Goal: Task Accomplishment & Management: Use online tool/utility

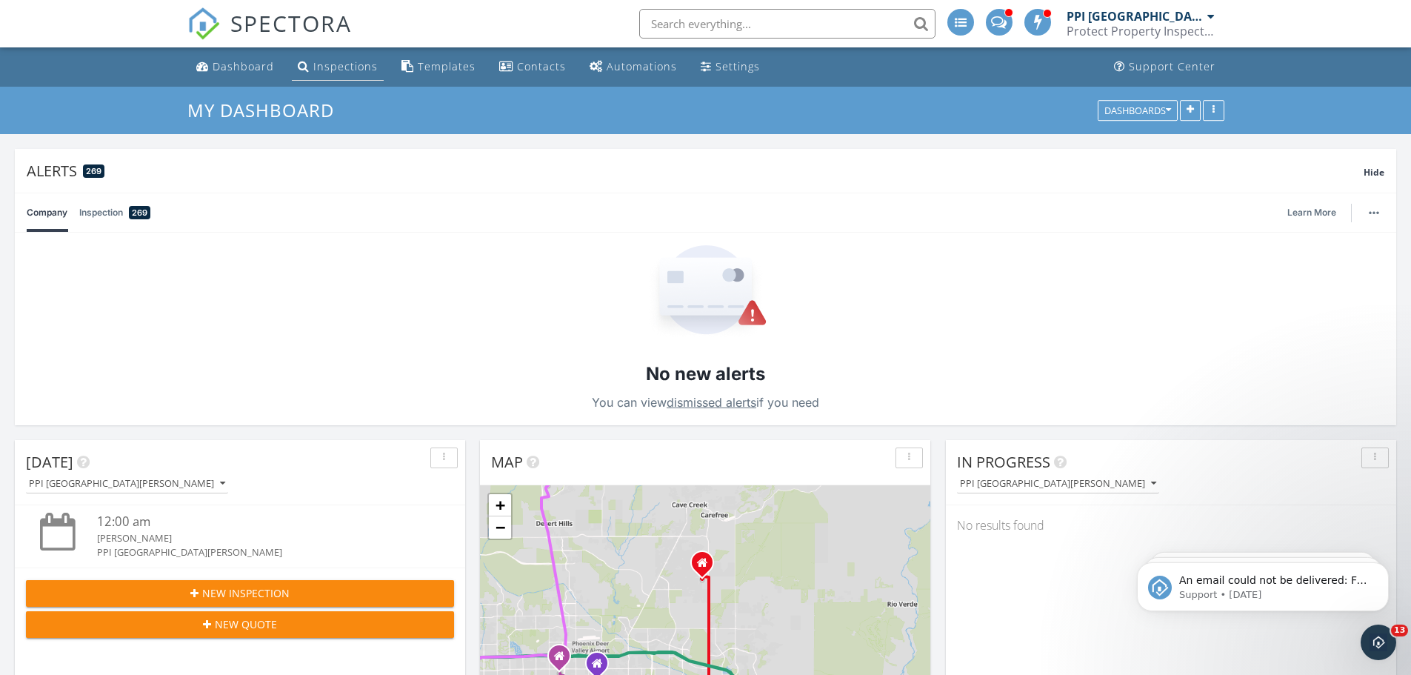
click at [331, 66] on div "Inspections" at bounding box center [345, 66] width 64 height 14
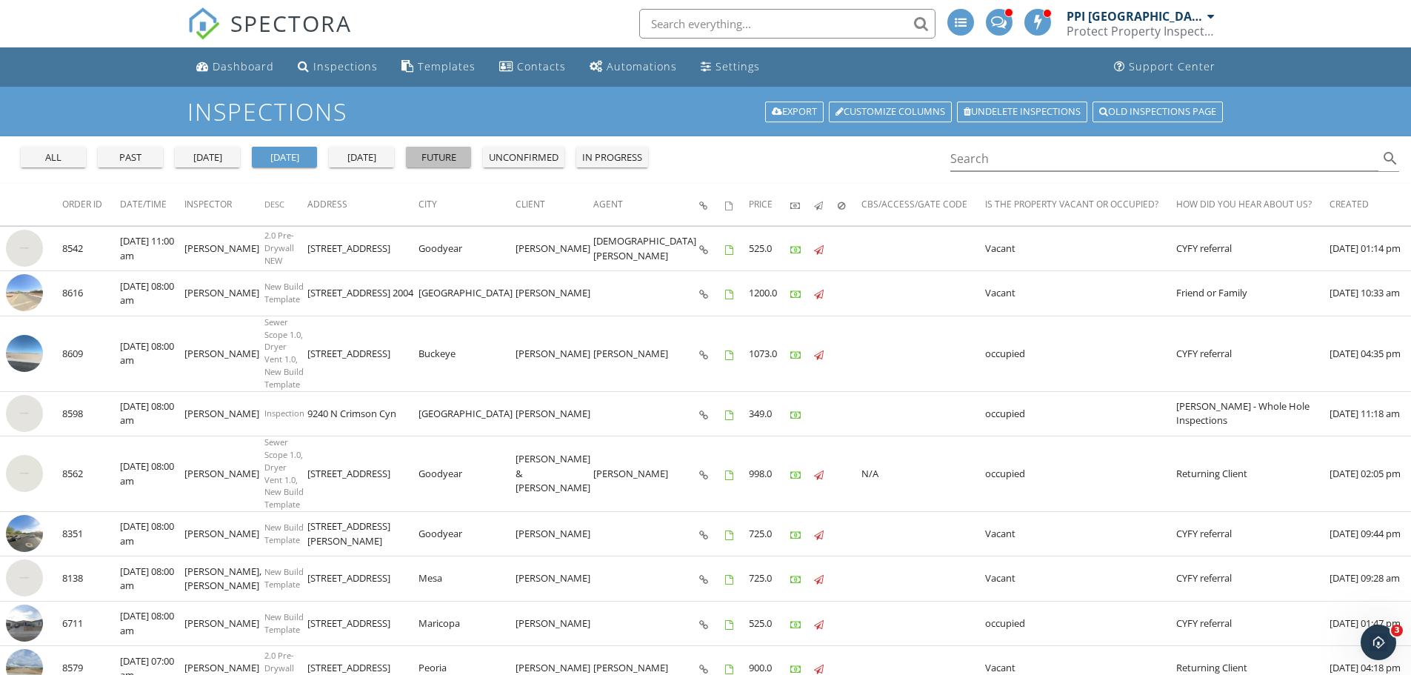
click at [439, 159] on div "future" at bounding box center [438, 157] width 53 height 15
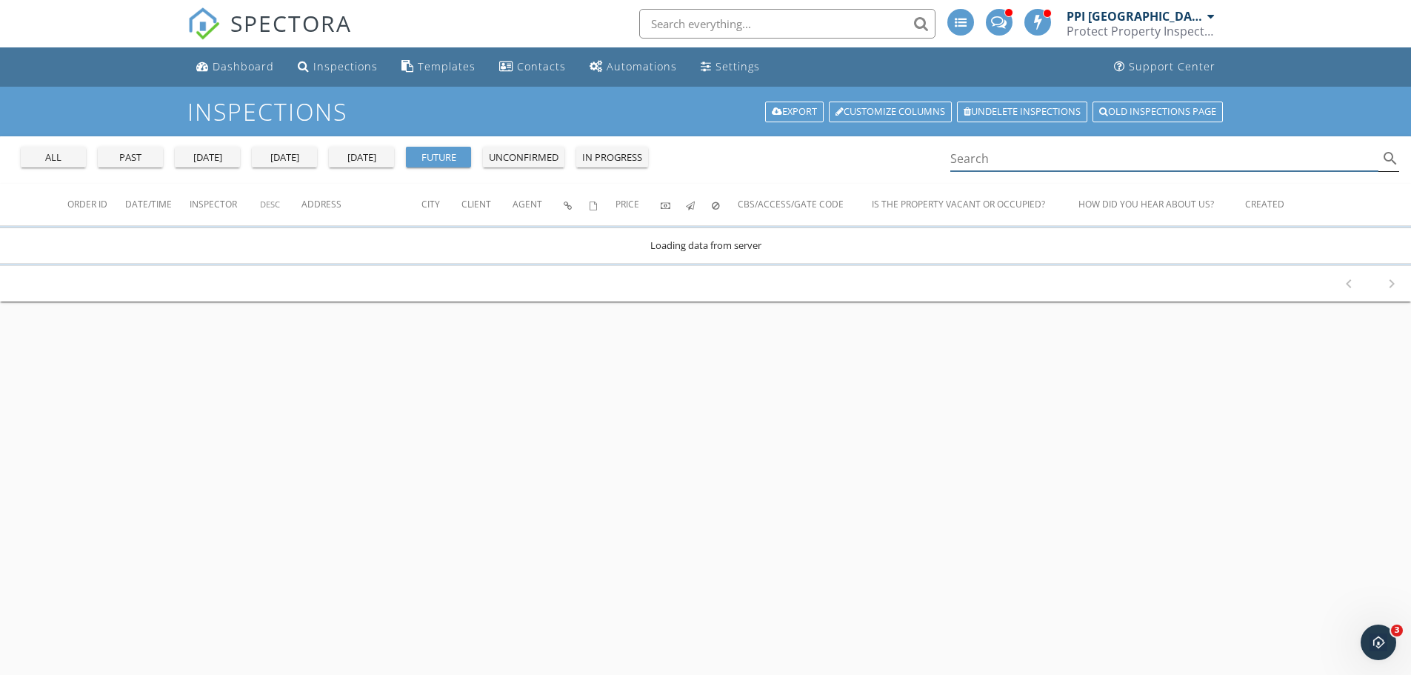
click at [1025, 162] on input "Search" at bounding box center [1164, 159] width 429 height 24
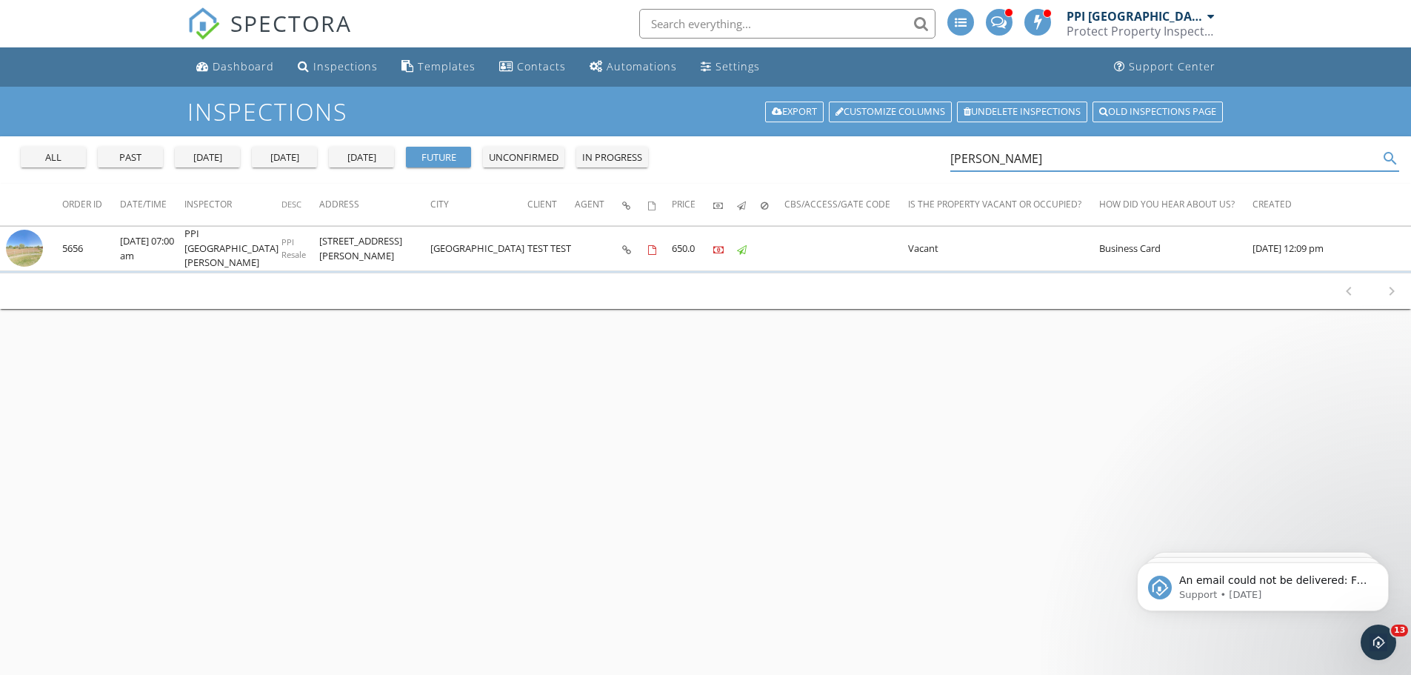
type input "jon hall"
click at [533, 157] on div "unconfirmed" at bounding box center [524, 157] width 70 height 15
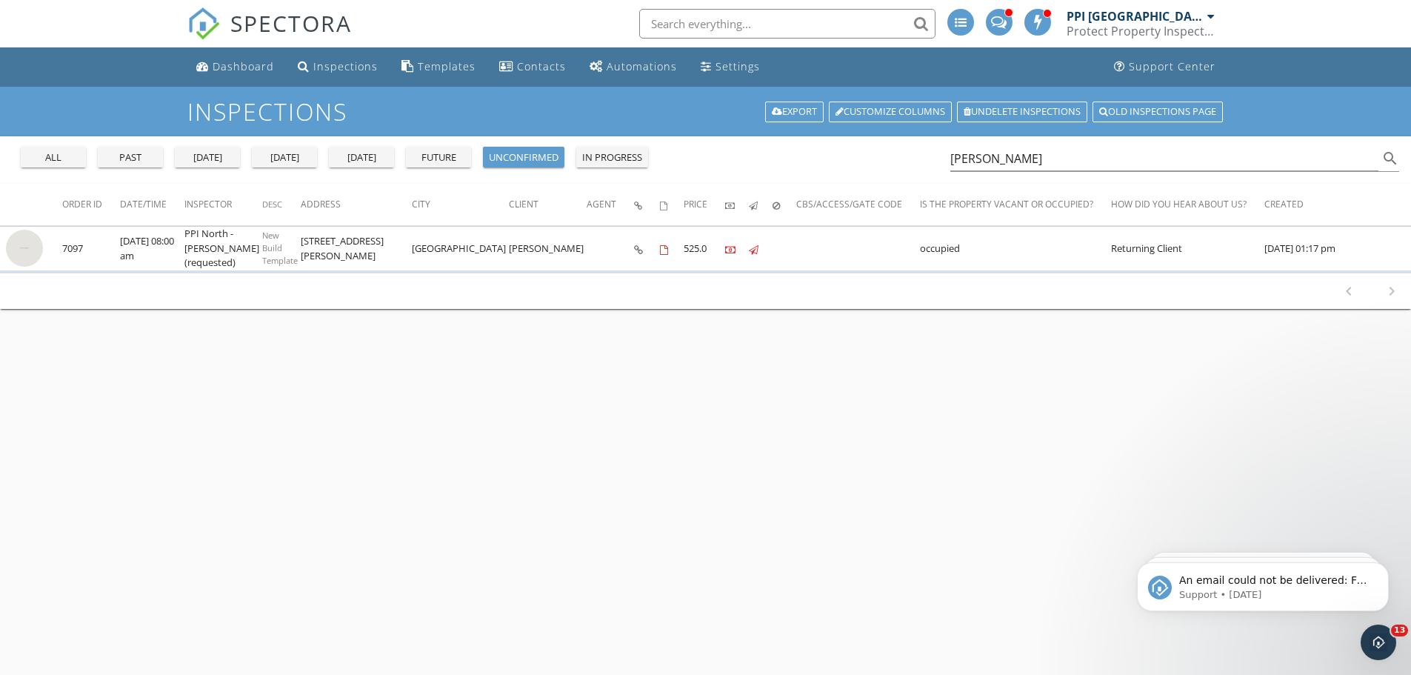
click at [813, 155] on div "all past yesterday today tomorrow future unconfirmed in progress jon hall search" at bounding box center [705, 159] width 1411 height 47
click at [1165, 19] on div "PPI [GEOGRAPHIC_DATA][PERSON_NAME]" at bounding box center [1135, 16] width 137 height 15
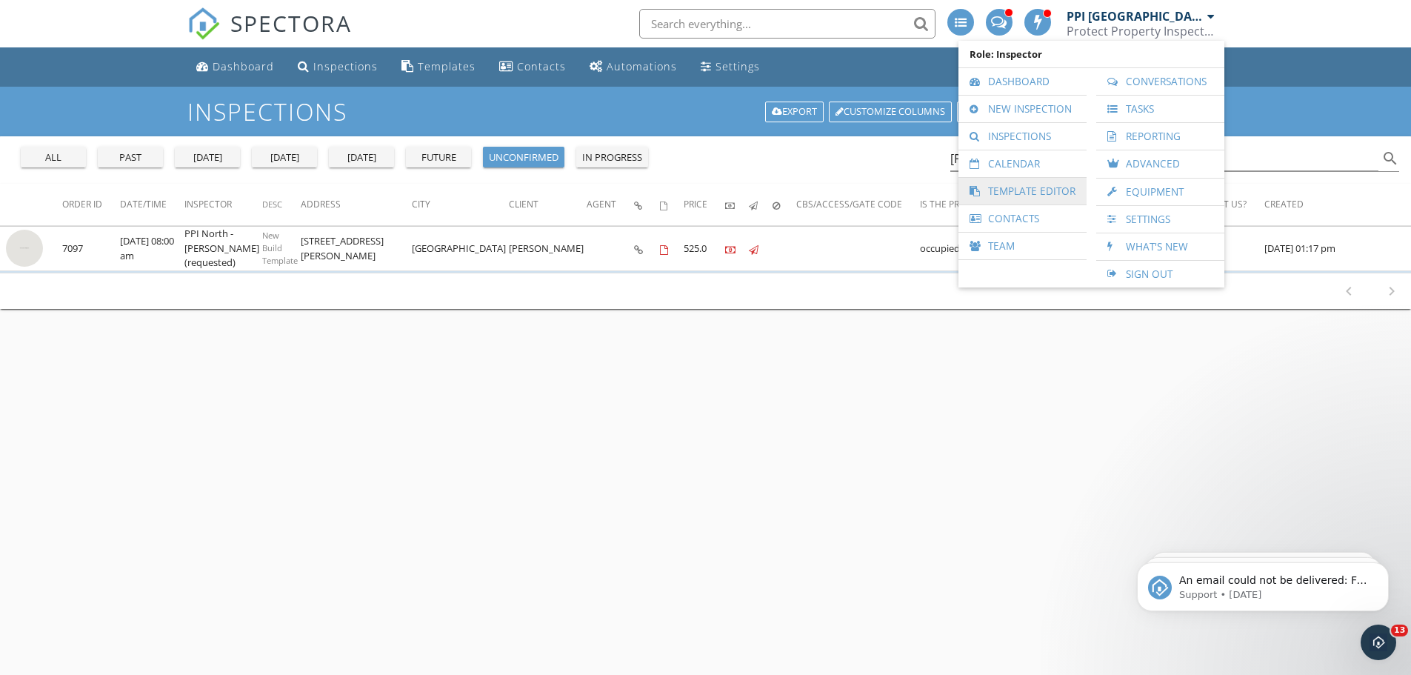
click at [1026, 190] on link "Template Editor" at bounding box center [1022, 191] width 113 height 27
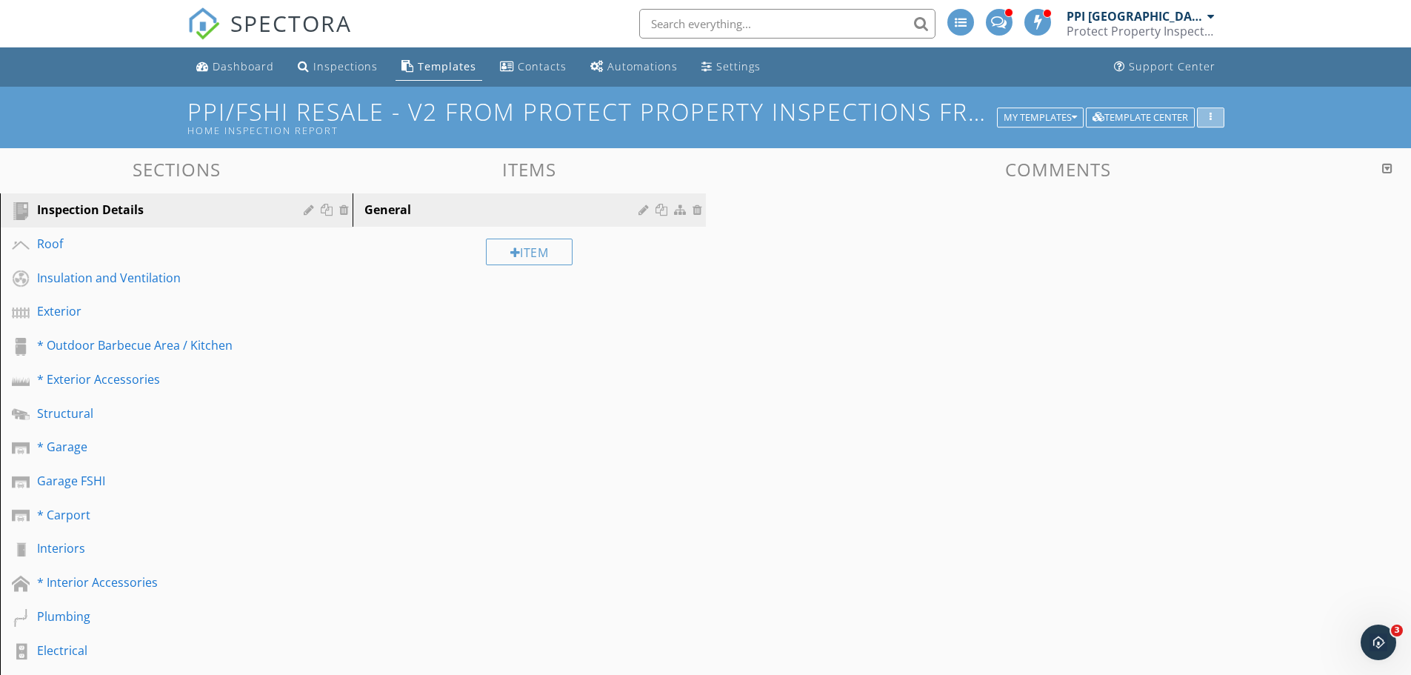
click at [1216, 115] on div "button" at bounding box center [1211, 118] width 14 height 10
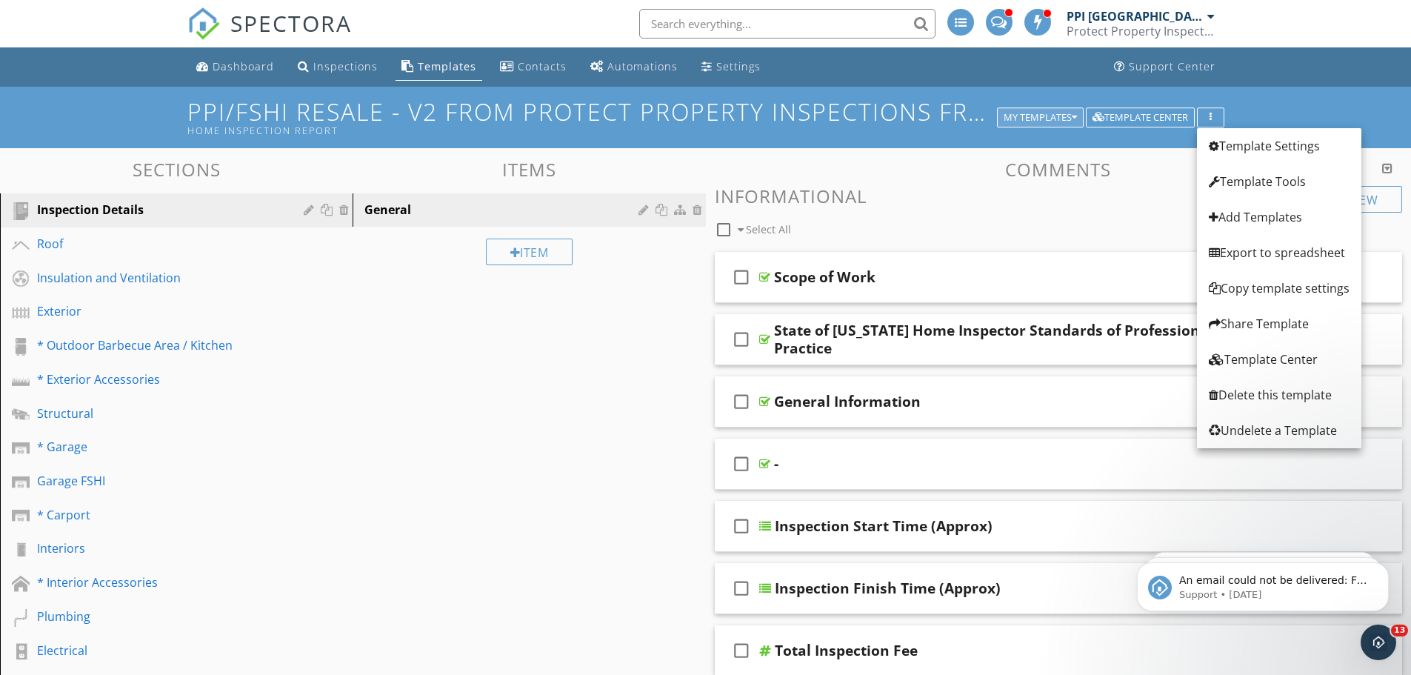
click at [1067, 113] on div "My Templates" at bounding box center [1040, 118] width 73 height 10
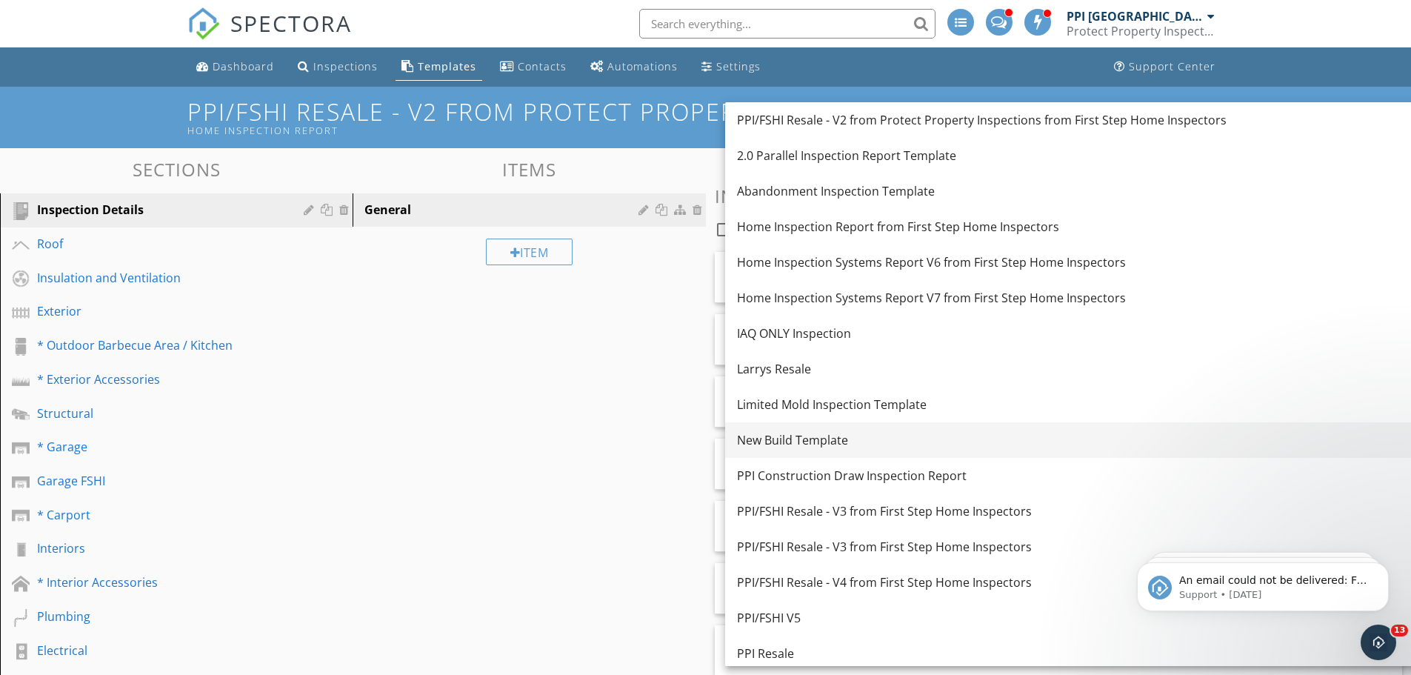
click at [793, 436] on div "New Build Template" at bounding box center [1072, 440] width 671 height 18
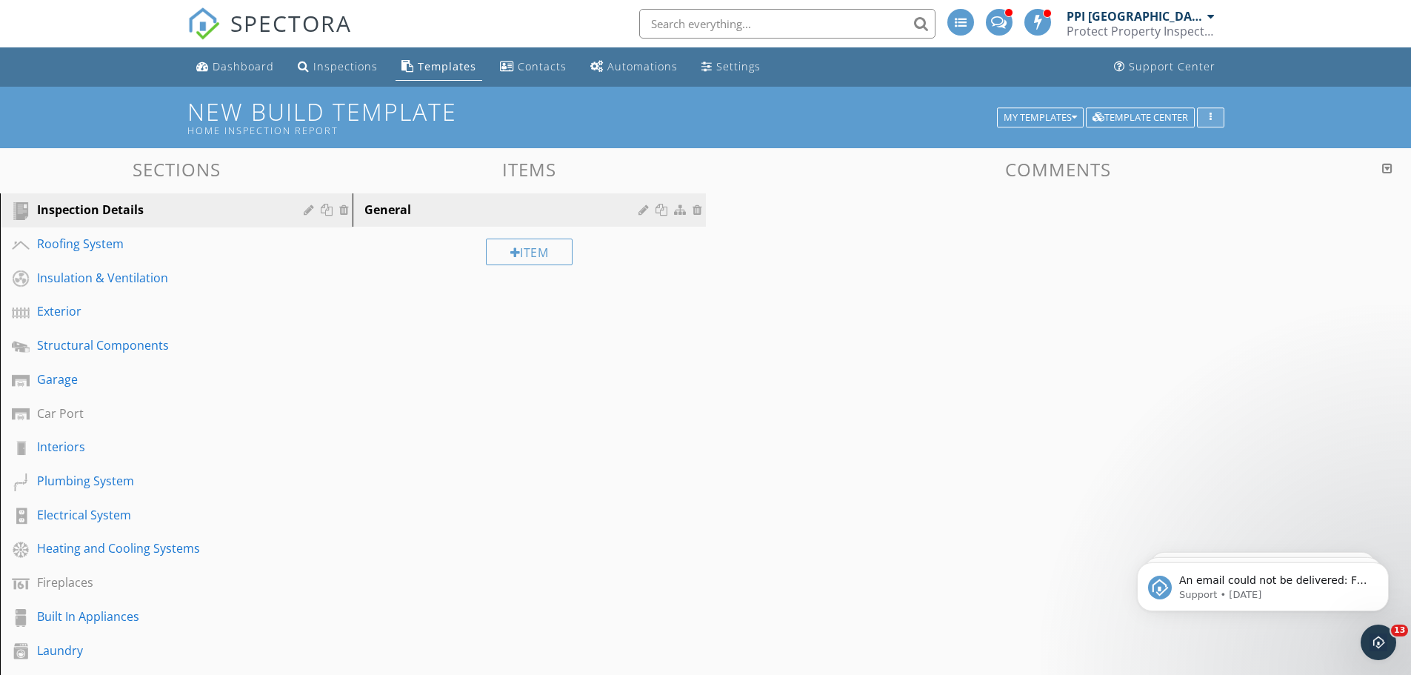
click at [1218, 113] on button "button" at bounding box center [1210, 117] width 27 height 21
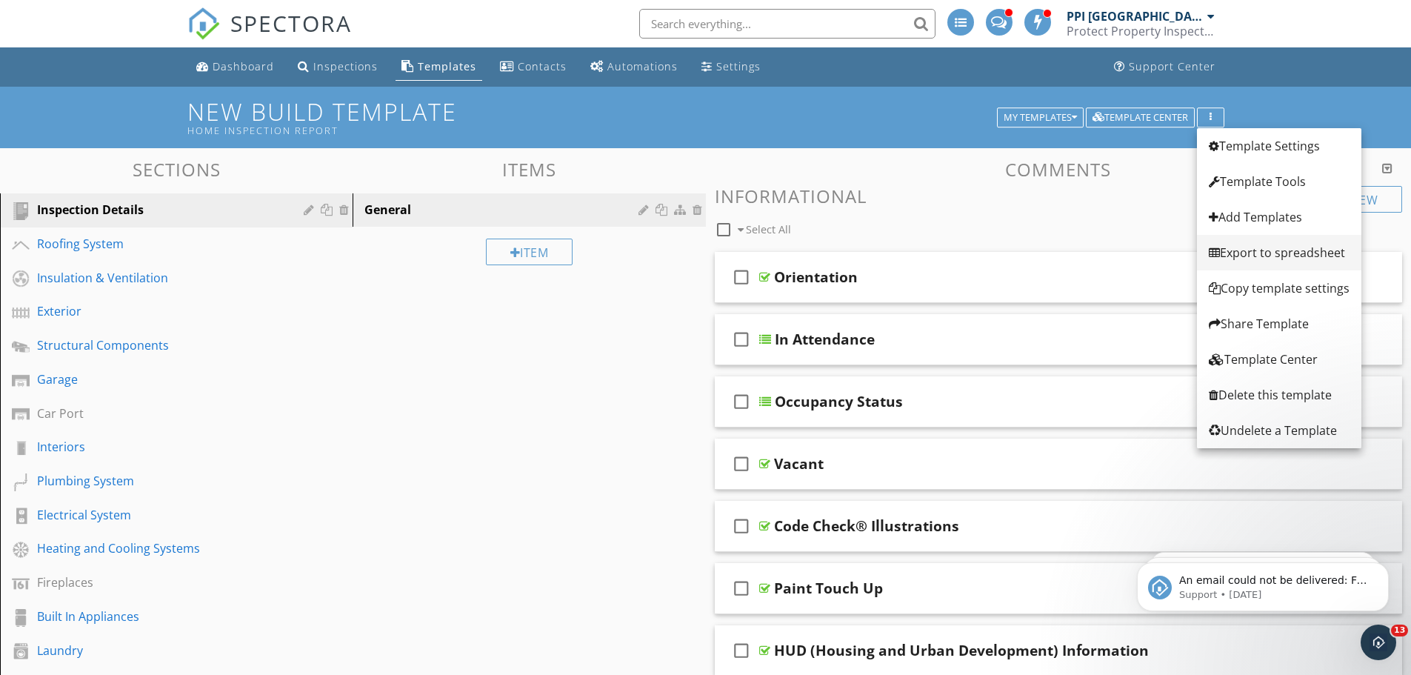
click at [1236, 254] on div "Export to spreadsheet" at bounding box center [1279, 253] width 141 height 18
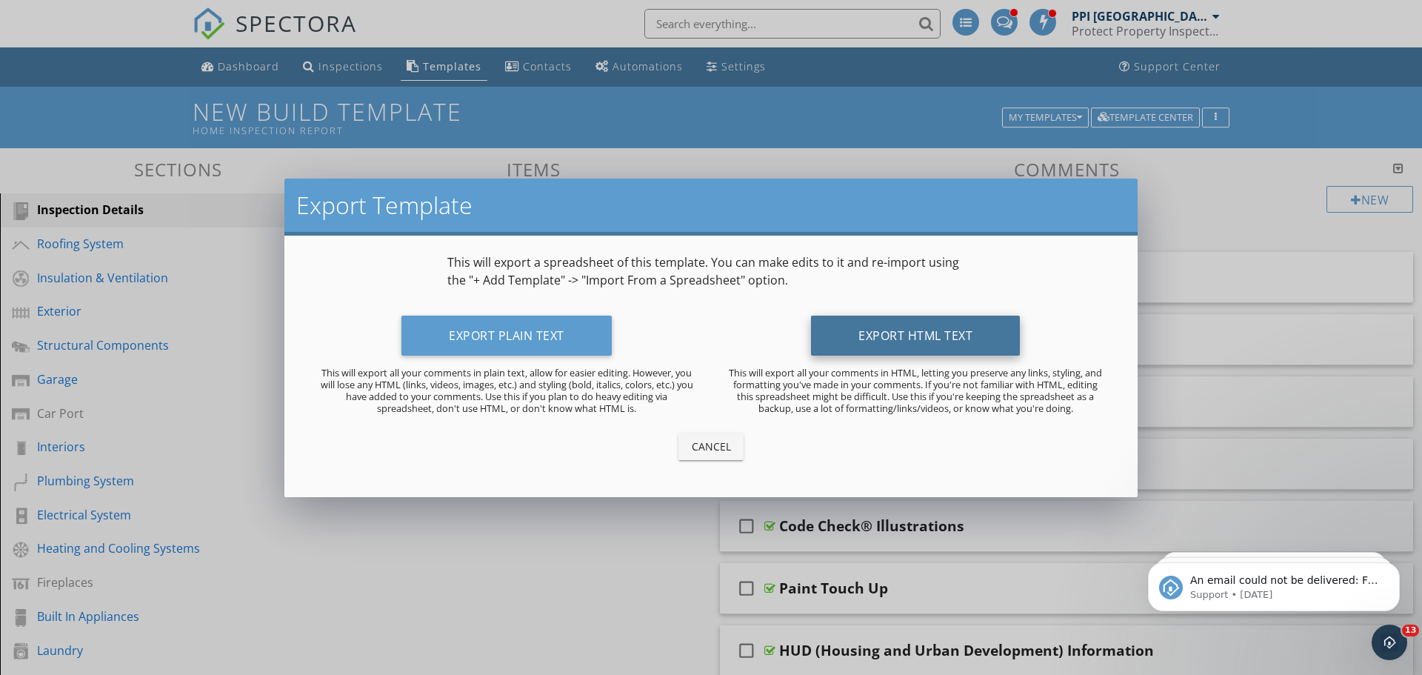
click at [943, 338] on button "Export HTML Text" at bounding box center [915, 336] width 209 height 40
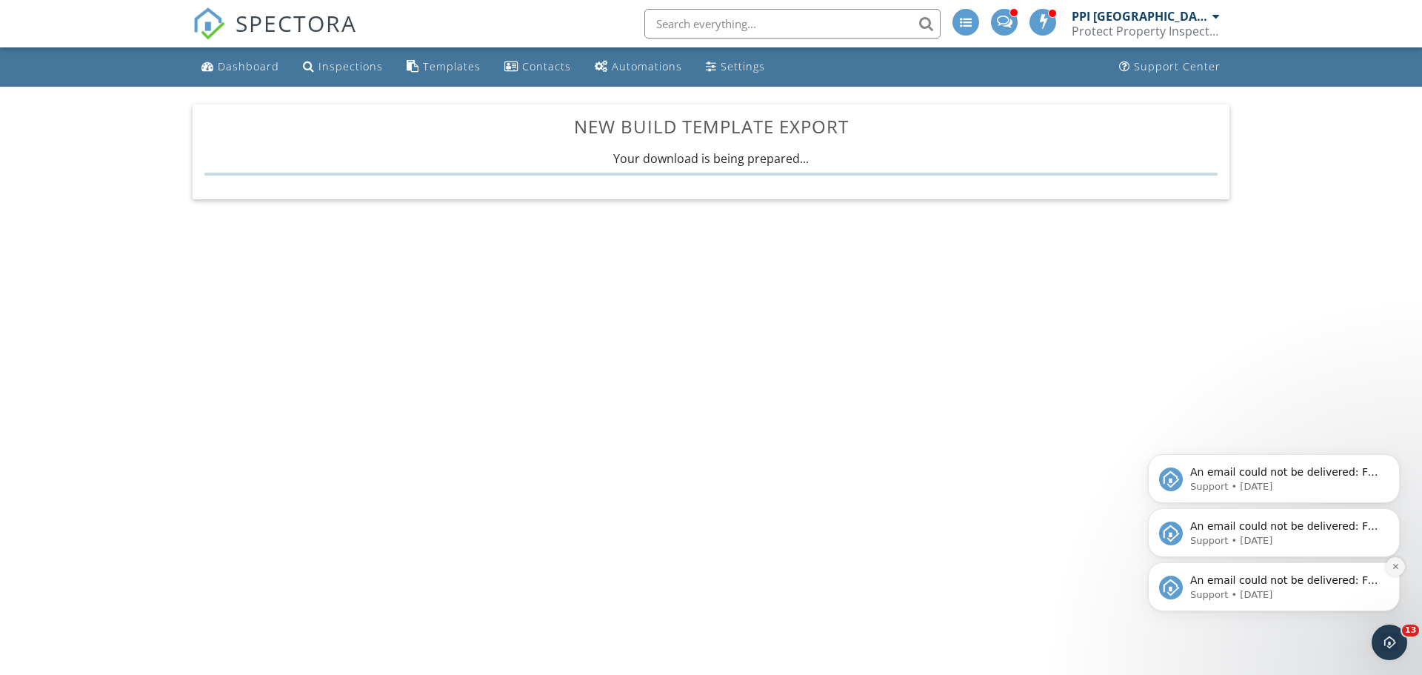
click at [1395, 565] on icon "Dismiss notification" at bounding box center [1396, 566] width 8 height 8
click at [1396, 562] on icon "Dismiss notification" at bounding box center [1396, 566] width 8 height 8
click at [1396, 567] on icon "Dismiss notification" at bounding box center [1395, 566] width 5 height 5
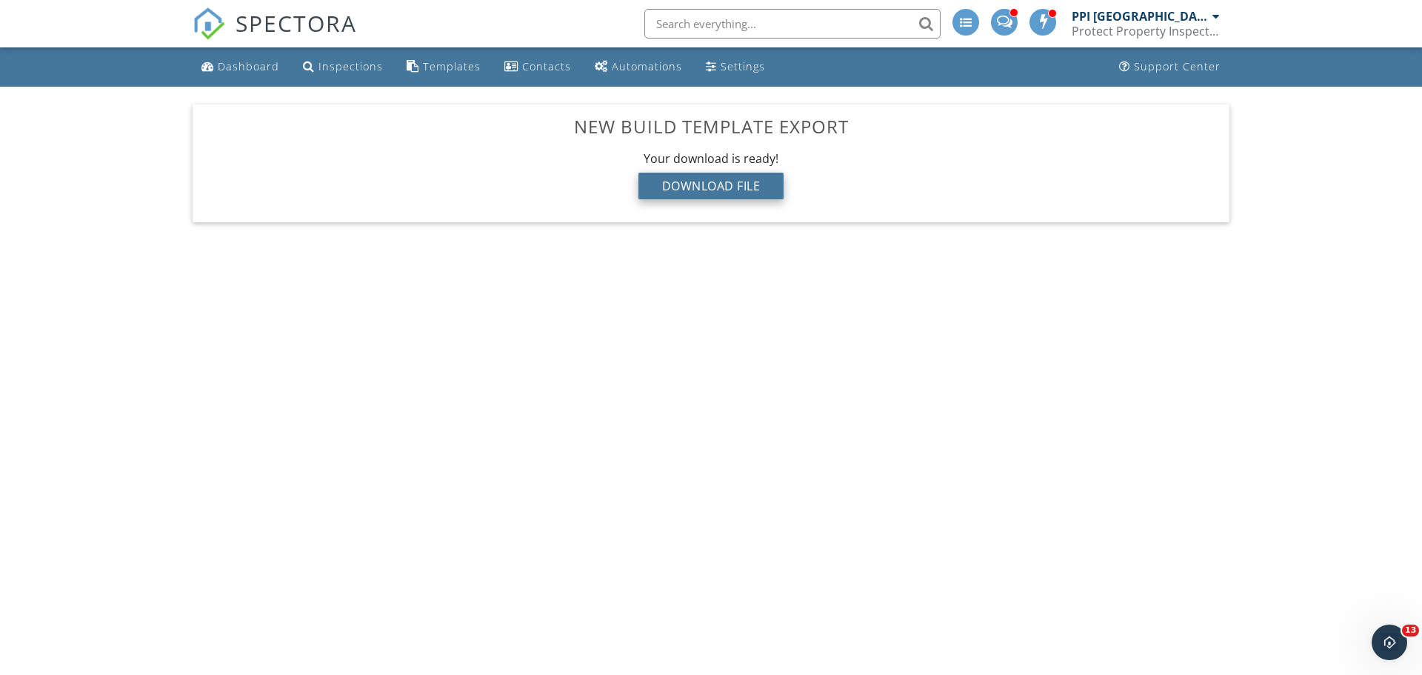
click at [736, 187] on div "Download File" at bounding box center [712, 186] width 146 height 27
